Goal: Task Accomplishment & Management: Complete application form

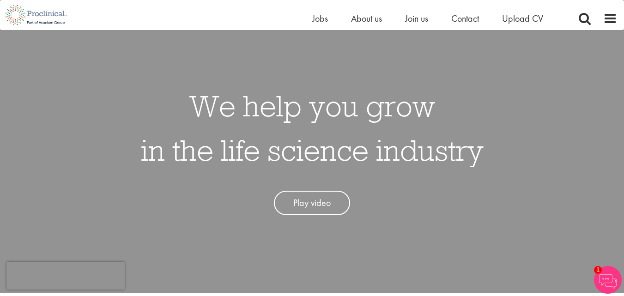
scroll to position [35, 0]
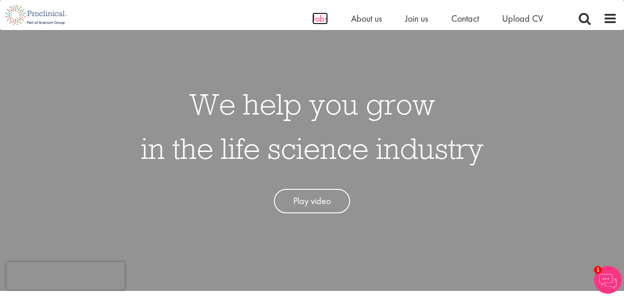
click at [320, 19] on span "Jobs" at bounding box center [320, 18] width 16 height 12
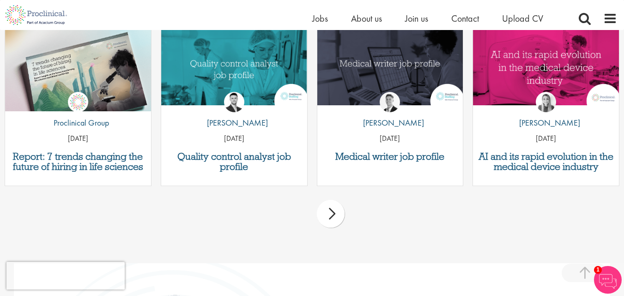
scroll to position [1130, 0]
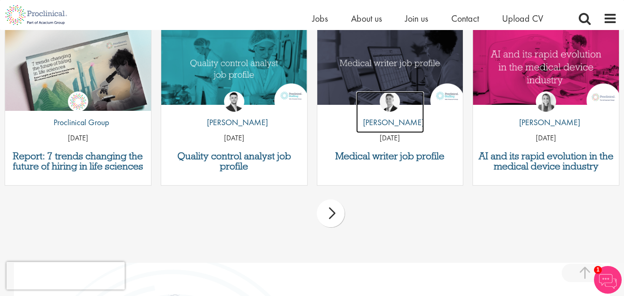
click at [374, 91] on link "by George Watson" at bounding box center [390, 112] width 68 height 42
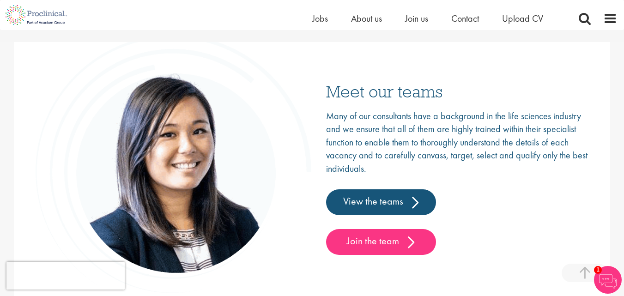
scroll to position [1358, 0]
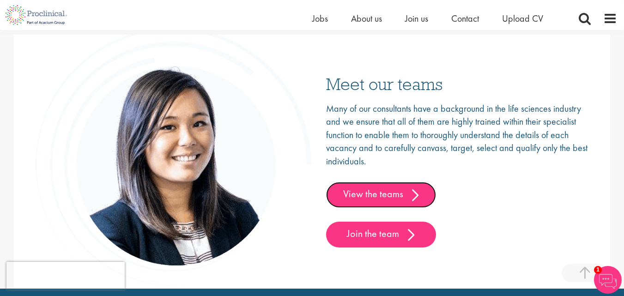
click at [352, 194] on link "View the teams" at bounding box center [381, 195] width 110 height 26
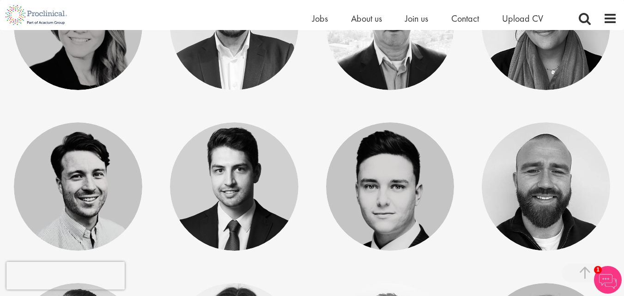
scroll to position [1857, 0]
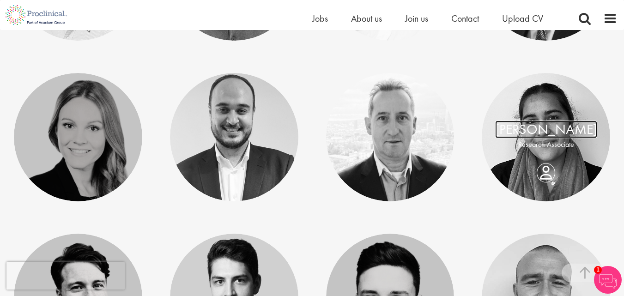
click at [533, 127] on link "Anjali Parbhu" at bounding box center [546, 130] width 102 height 18
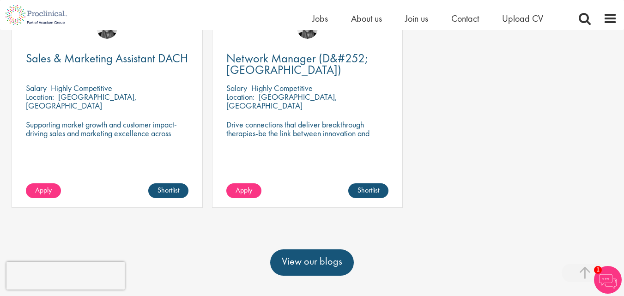
scroll to position [307, 0]
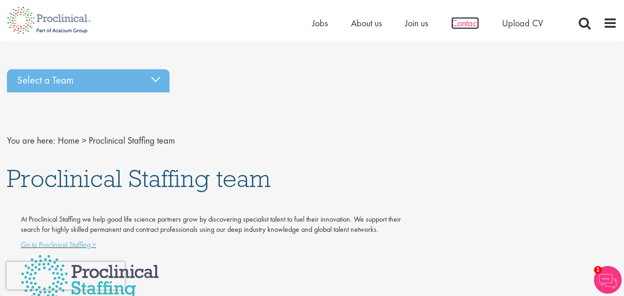
click at [463, 21] on span "Contact" at bounding box center [465, 23] width 28 height 12
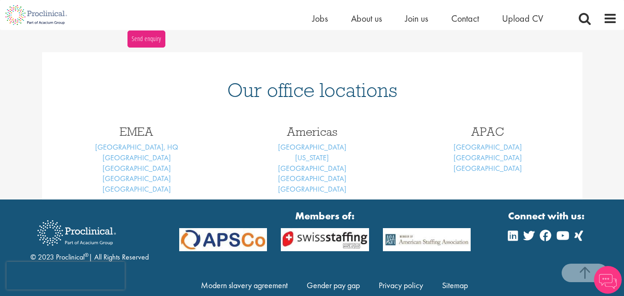
scroll to position [361, 0]
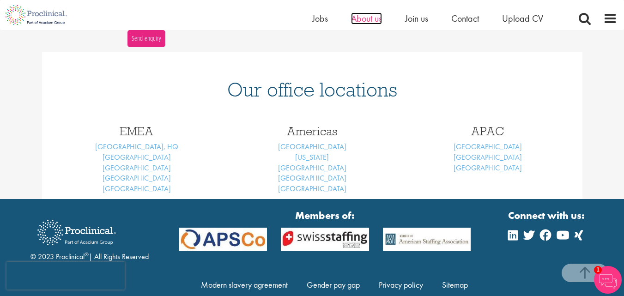
click at [371, 20] on span "About us" at bounding box center [366, 18] width 31 height 12
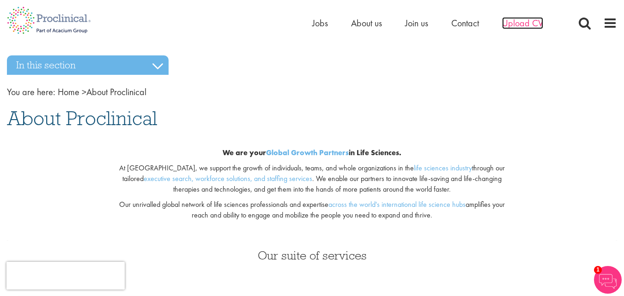
click at [527, 23] on span "Upload CV" at bounding box center [522, 23] width 41 height 12
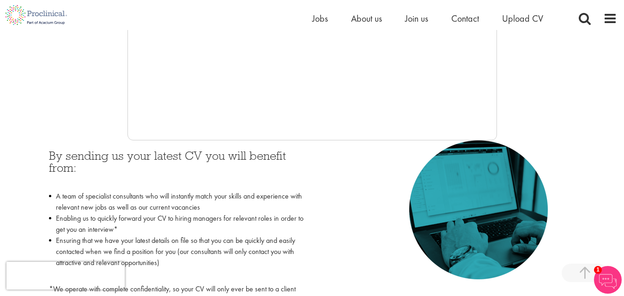
scroll to position [327, 0]
click at [339, 197] on div "By sending us your latest CV you will benefit from: A team of specialist consul…" at bounding box center [312, 230] width 540 height 180
click at [371, 222] on div "By sending us your latest CV you will benefit from: A team of specialist consul…" at bounding box center [312, 230] width 540 height 180
click at [332, 165] on div "By sending us your latest CV you will benefit from: A team of specialist consul…" at bounding box center [312, 230] width 540 height 180
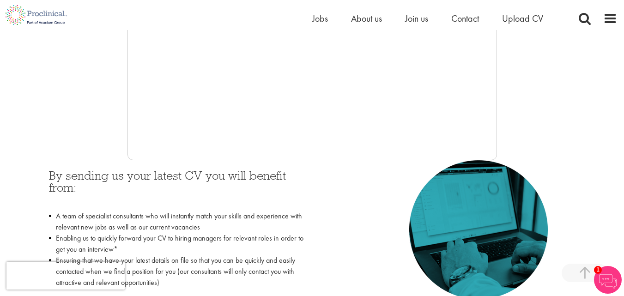
scroll to position [278, 0]
